Goal: Task Accomplishment & Management: Complete application form

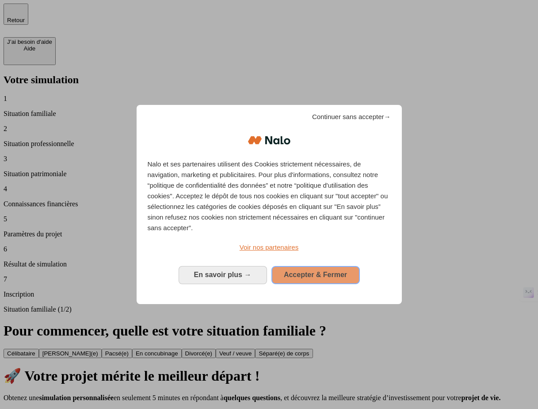
click at [327, 277] on span "Accepter & Fermer" at bounding box center [315, 275] width 63 height 8
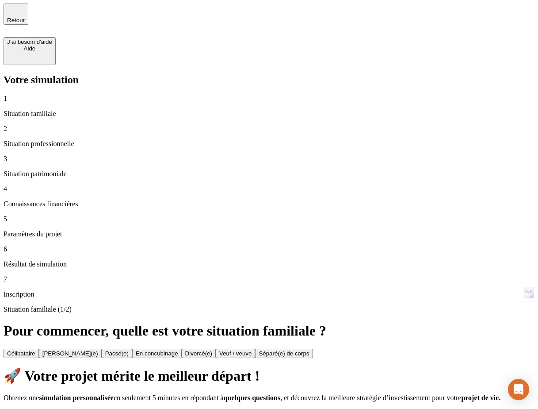
click at [77, 408] on div "Commencer ma simulation" at bounding box center [42, 413] width 70 height 7
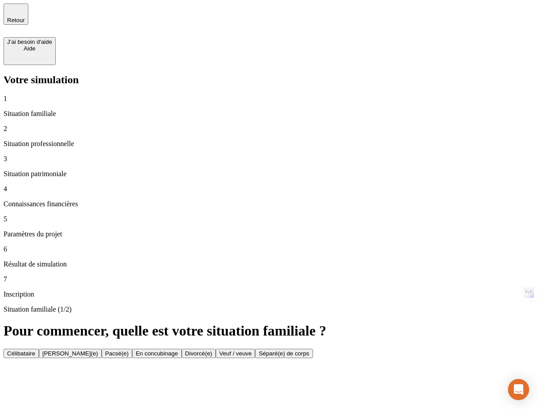
click at [39, 349] on button "Célibataire" at bounding box center [21, 353] width 35 height 9
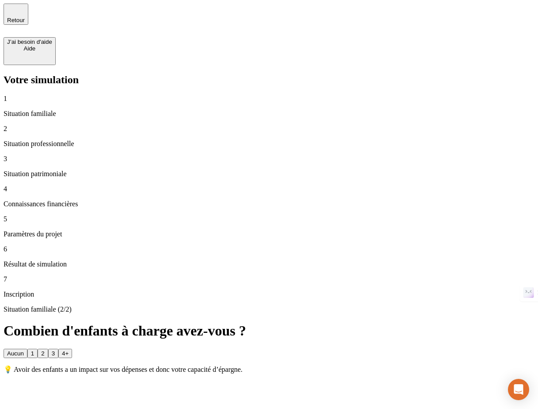
click at [38, 349] on button "1" at bounding box center [32, 353] width 10 height 9
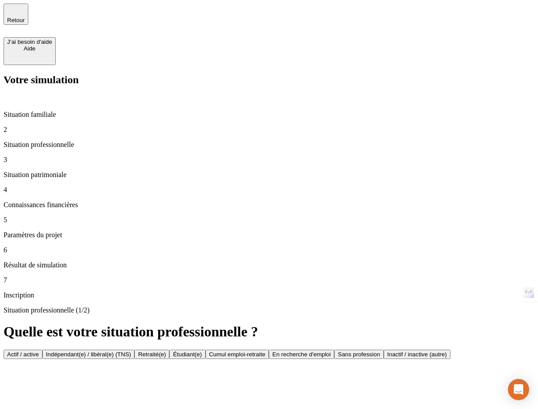
click at [42, 350] on button "Actif / active" at bounding box center [23, 354] width 39 height 9
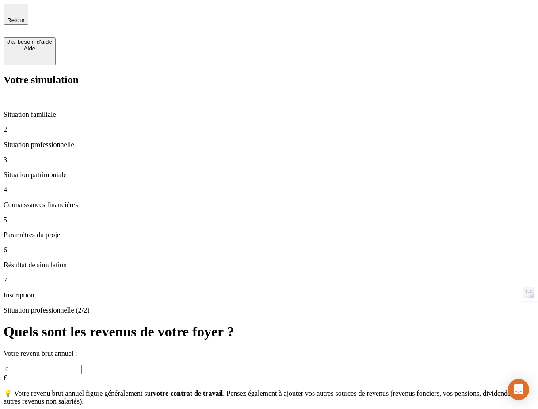
click at [82, 365] on input "text" at bounding box center [43, 369] width 78 height 9
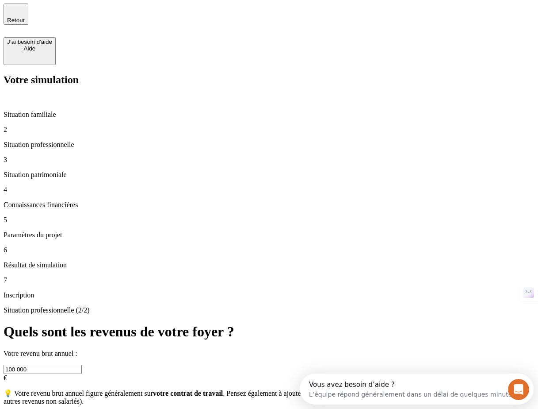
type input "100 000"
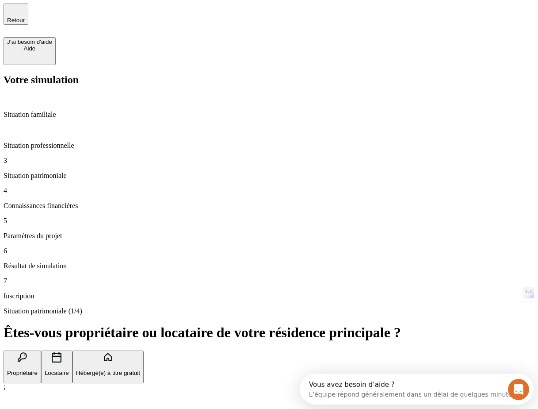
click at [41, 350] on button "Propriétaire" at bounding box center [23, 366] width 38 height 33
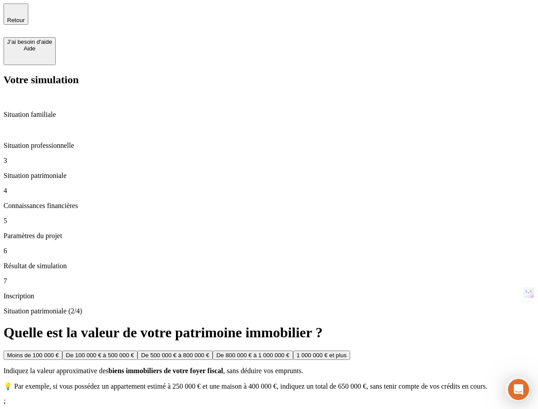
click at [213, 350] on button "De 500 000 € à 800 000 €" at bounding box center [175, 354] width 75 height 9
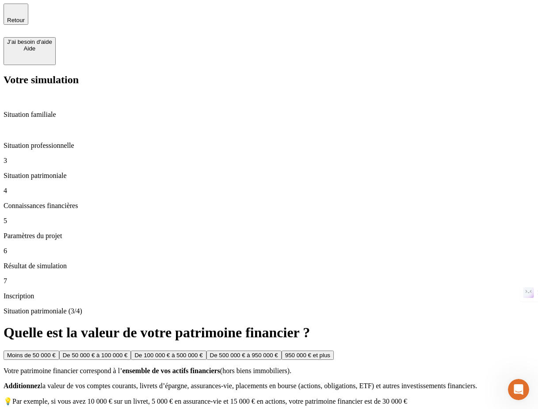
click at [203, 352] on div "De 100 000 € à 500 000 €" at bounding box center [169, 355] width 68 height 7
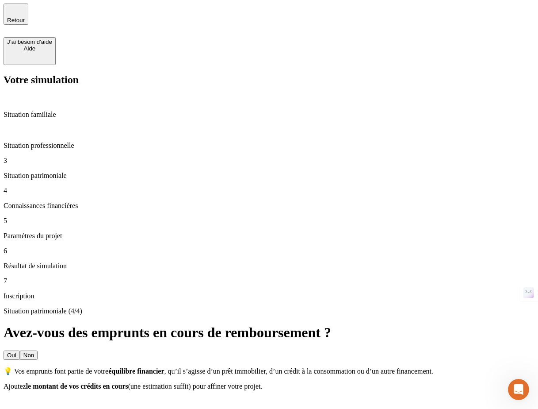
click at [38, 350] on button "Non" at bounding box center [29, 354] width 18 height 9
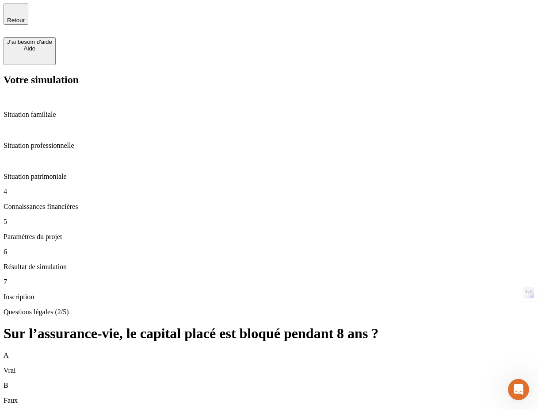
click at [236, 381] on div "B Faux" at bounding box center [269, 392] width 531 height 23
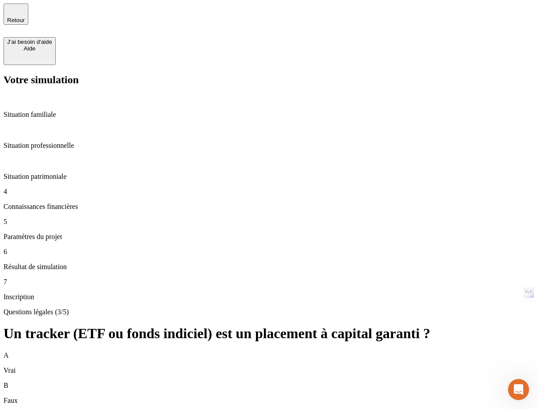
click at [223, 381] on div "B Faux" at bounding box center [269, 392] width 531 height 23
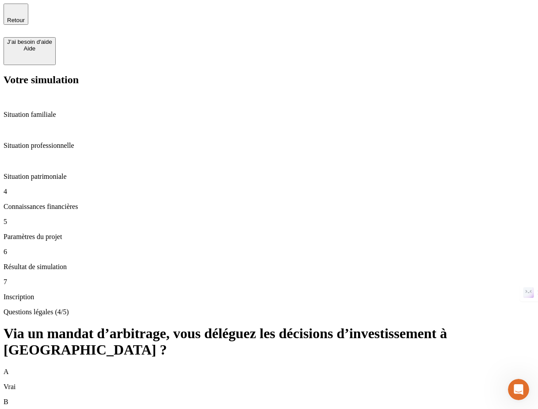
click at [265, 368] on div "A Vrai" at bounding box center [269, 379] width 531 height 23
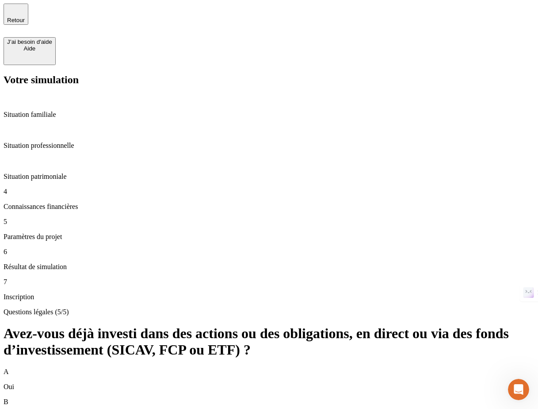
click at [279, 368] on div "A Oui" at bounding box center [269, 379] width 531 height 23
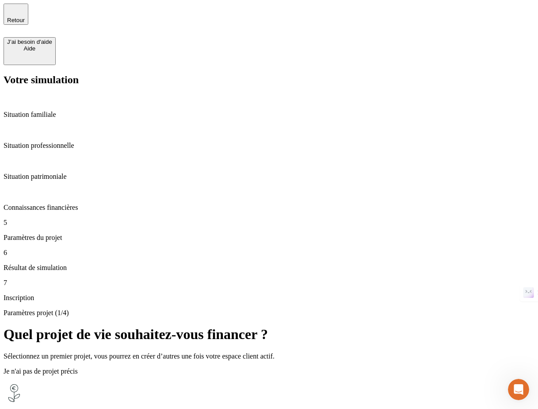
click at [299, 408] on p "Faire fructifier mon épargne" at bounding box center [269, 416] width 531 height 8
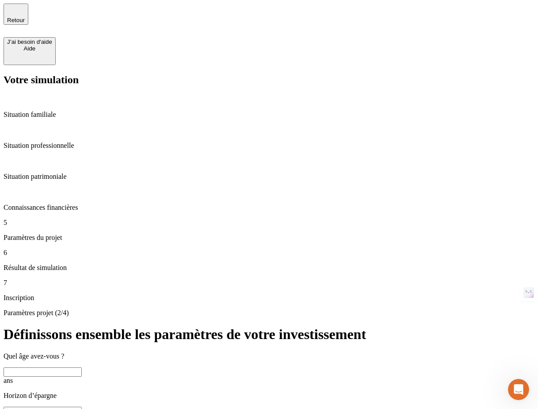
click at [82, 367] on input "text" at bounding box center [43, 371] width 78 height 9
type input "22"
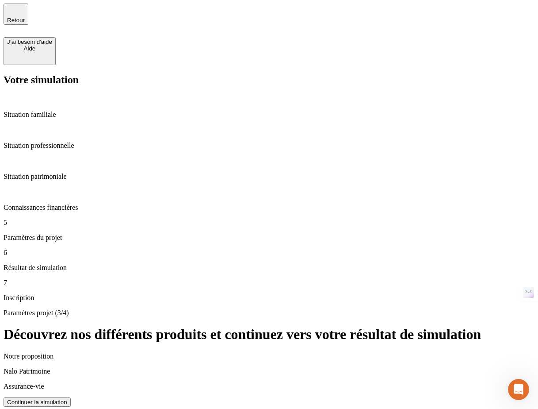
click at [67, 399] on div "Continuer la simulation" at bounding box center [37, 402] width 60 height 7
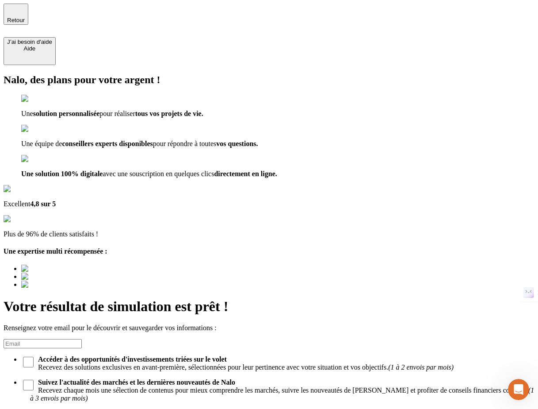
click at [82, 339] on input at bounding box center [43, 343] width 78 height 9
type input "[EMAIL_ADDRESS][DOMAIN_NAME]"
click at [74, 408] on button "Découvrir ma simulation" at bounding box center [39, 413] width 70 height 9
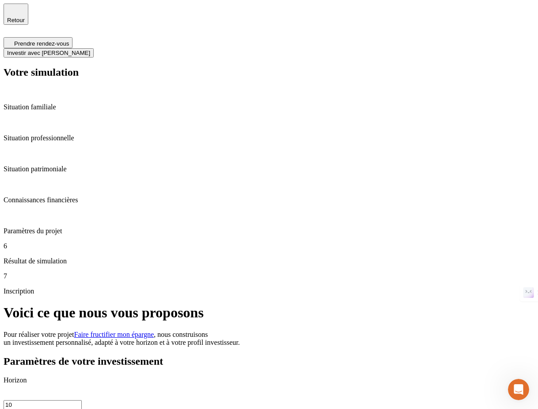
click at [90, 50] on span "Investir avec [PERSON_NAME]" at bounding box center [48, 53] width 83 height 7
